Goal: Check status: Check status

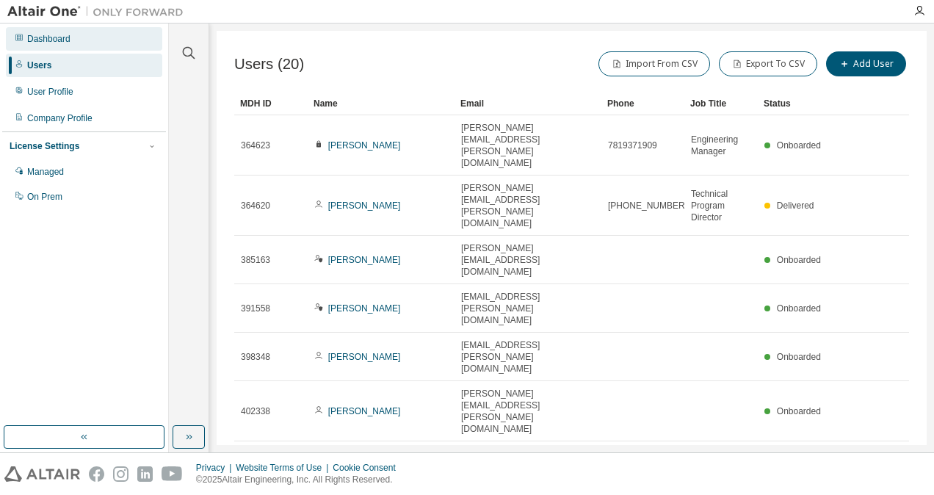
click at [52, 45] on div "Dashboard" at bounding box center [84, 38] width 156 height 23
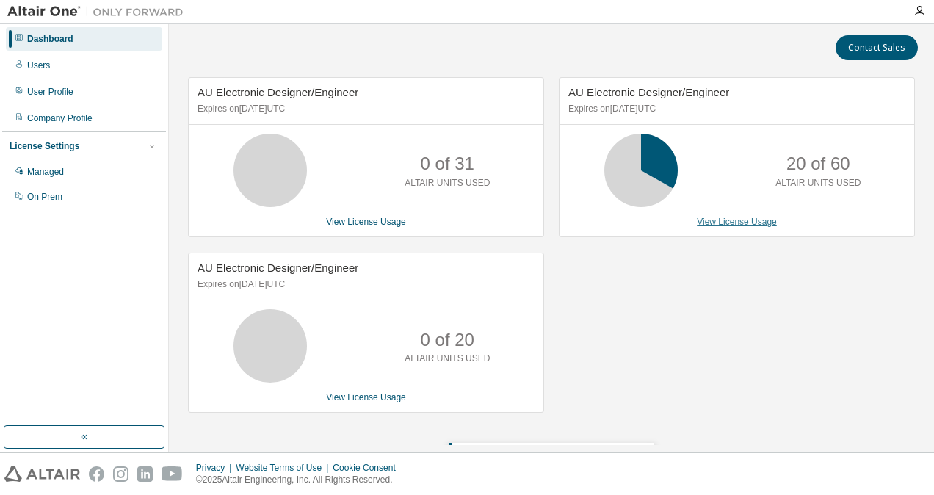
click at [717, 223] on link "View License Usage" at bounding box center [737, 222] width 80 height 10
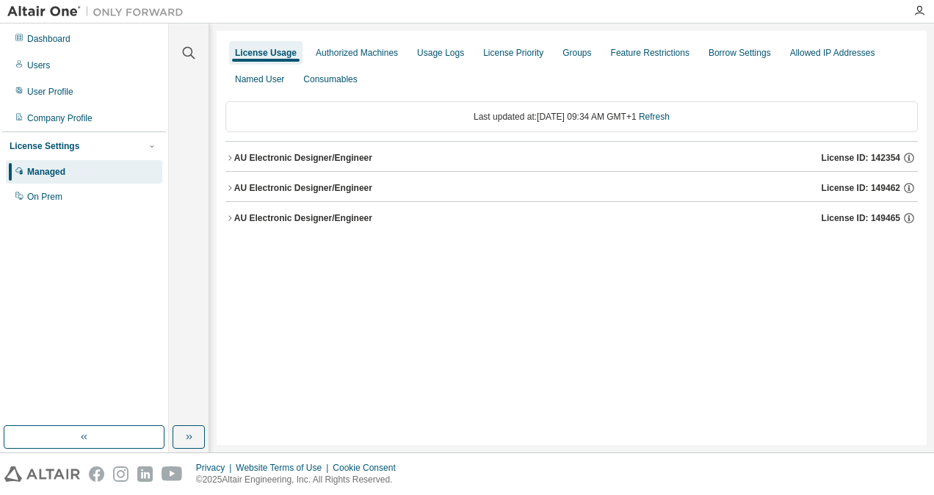
click at [229, 150] on button "AU Electronic Designer/Engineer License ID: 142354" at bounding box center [571, 158] width 692 height 32
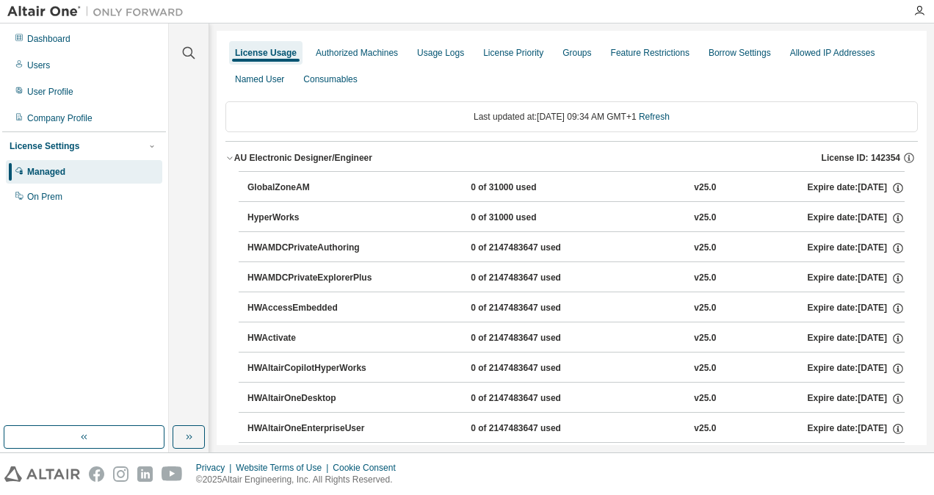
click at [232, 150] on button "AU Electronic Designer/Engineer License ID: 142354" at bounding box center [571, 158] width 692 height 32
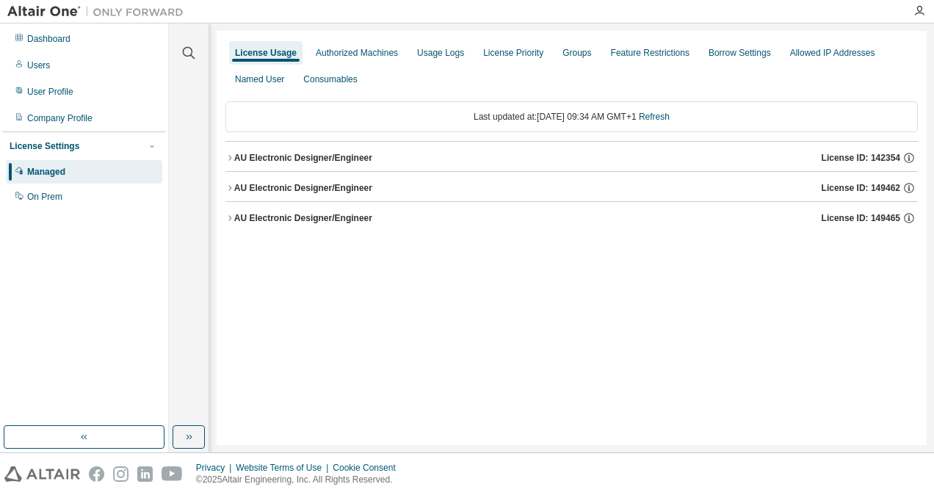
click at [235, 189] on div "AU Electronic Designer/Engineer" at bounding box center [303, 188] width 138 height 12
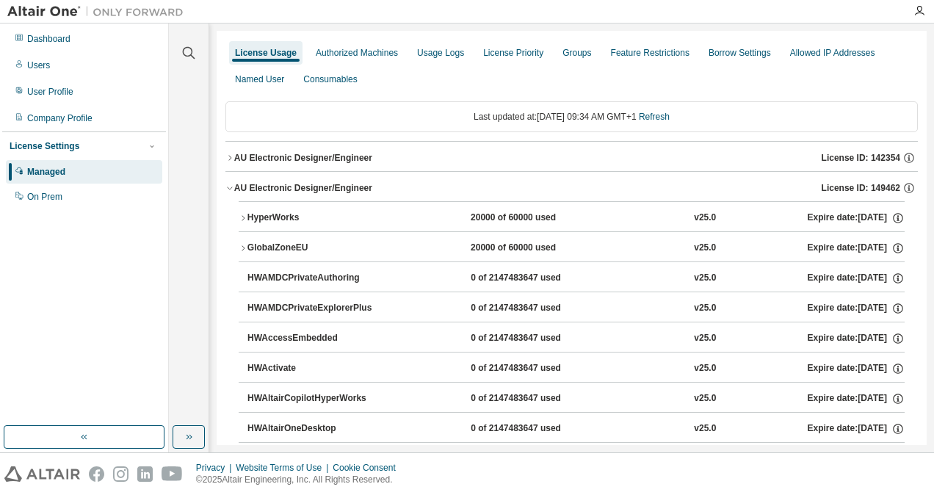
click at [277, 211] on div "HyperWorks" at bounding box center [313, 217] width 132 height 13
